Goal: Information Seeking & Learning: Learn about a topic

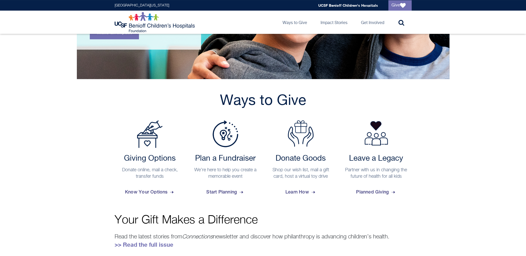
scroll to position [142, 0]
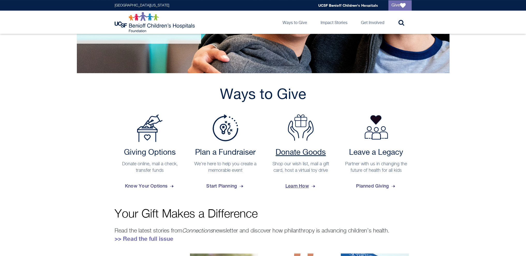
click at [299, 186] on span "Learn How" at bounding box center [300, 186] width 31 height 14
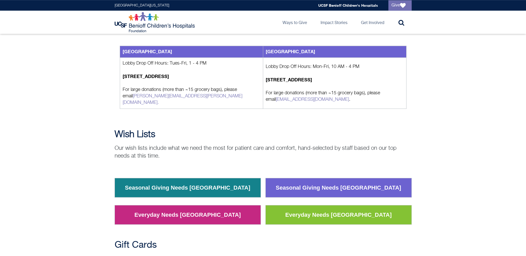
scroll to position [510, 0]
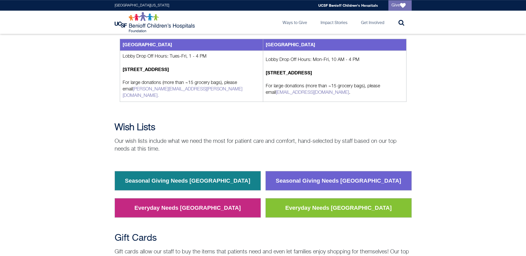
click at [171, 174] on link "Seasonal Giving Needs Oakland" at bounding box center [187, 180] width 133 height 13
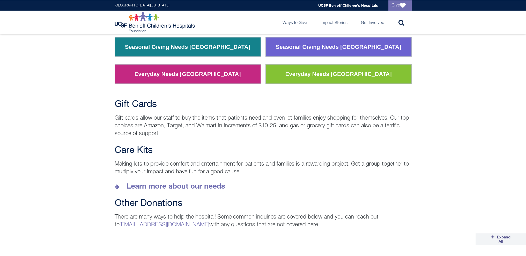
scroll to position [645, 0]
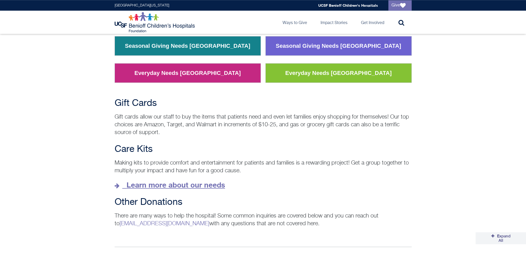
click at [155, 181] on strong "Learn more about our needs" at bounding box center [176, 185] width 99 height 9
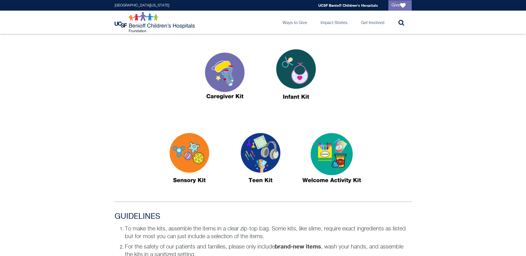
scroll to position [188, 0]
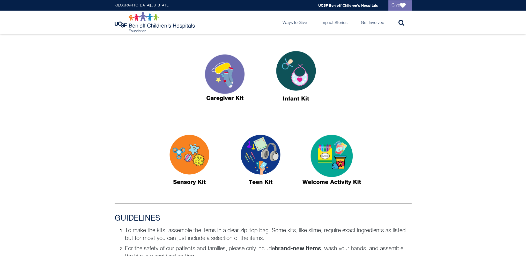
click at [231, 80] on img at bounding box center [224, 78] width 65 height 75
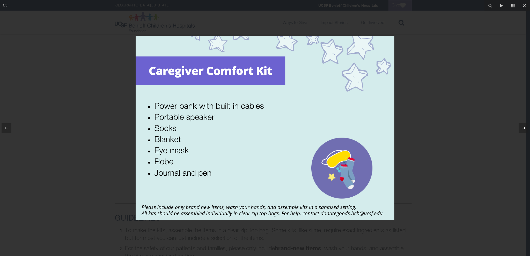
click at [526, 128] on icon at bounding box center [523, 128] width 6 height 6
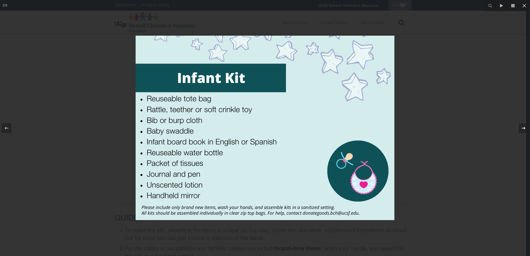
click at [521, 128] on icon at bounding box center [523, 128] width 6 height 6
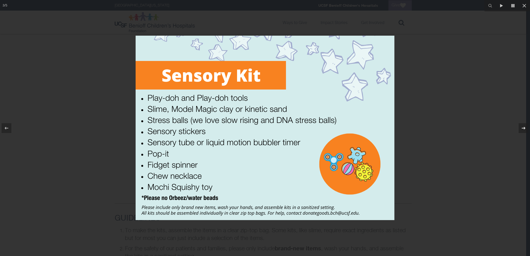
click at [521, 128] on div "3 / 5" at bounding box center [265, 128] width 530 height 256
click at [520, 128] on icon at bounding box center [523, 128] width 6 height 6
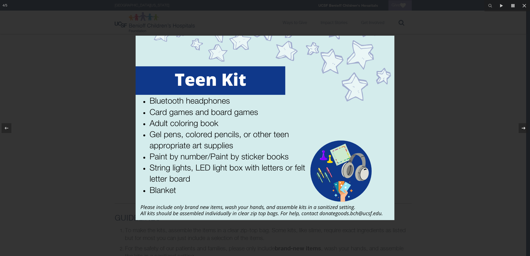
click at [520, 128] on icon at bounding box center [523, 128] width 6 height 6
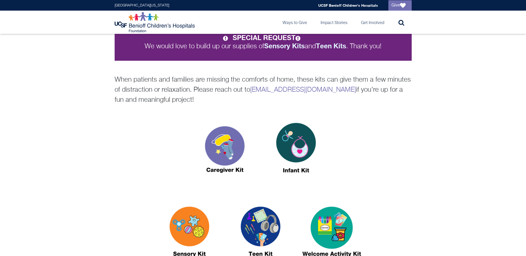
scroll to position [188, 0]
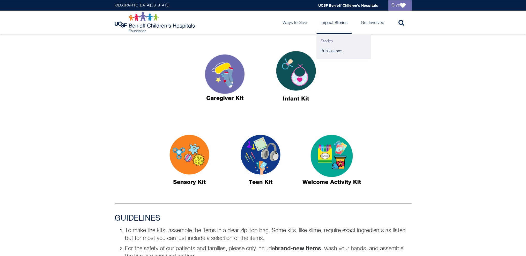
click at [329, 41] on link "Stories" at bounding box center [343, 41] width 54 height 10
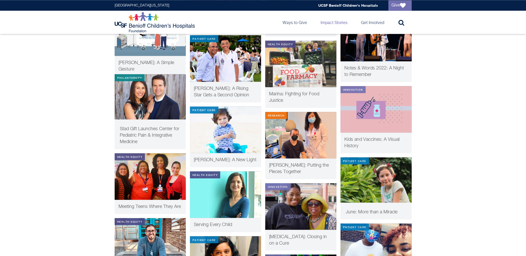
scroll to position [1073, 0]
